Goal: Contribute content

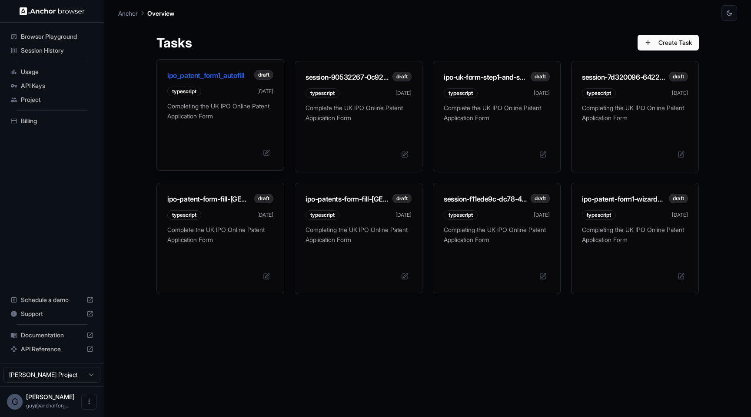
click at [224, 90] on div "typescript [DATE]" at bounding box center [220, 92] width 106 height 10
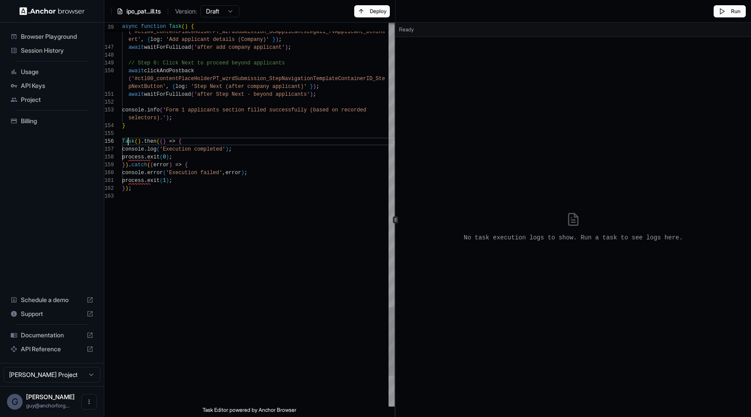
scroll to position [55, 0]
drag, startPoint x: 128, startPoint y: 143, endPoint x: 151, endPoint y: 143, distance: 23.5
type textarea "**********"
